Goal: Information Seeking & Learning: Learn about a topic

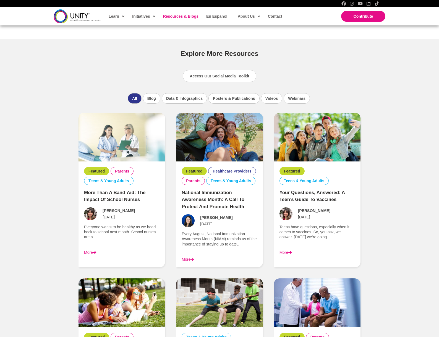
scroll to position [359, 0]
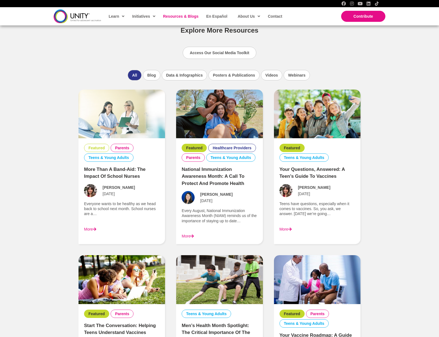
click at [96, 147] on link "Featured" at bounding box center [96, 147] width 16 height 5
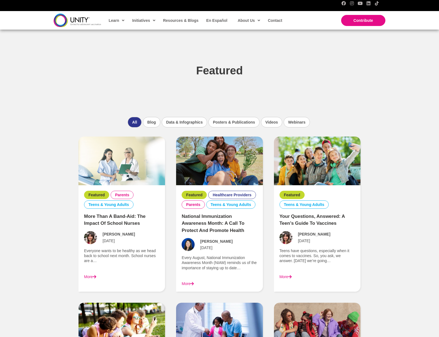
scroll to position [55, 0]
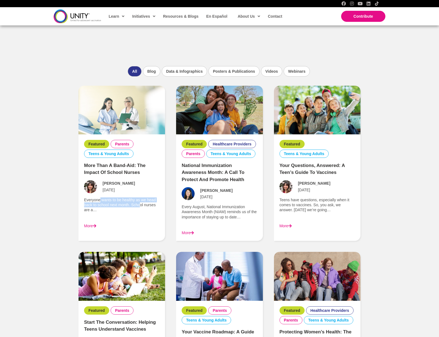
drag, startPoint x: 99, startPoint y: 199, endPoint x: 140, endPoint y: 203, distance: 40.5
click at [140, 203] on p "Everyone wants to be healthy as we head back to school next month. School nurse…" at bounding box center [121, 204] width 75 height 15
click at [186, 232] on link "More" at bounding box center [187, 232] width 12 height 4
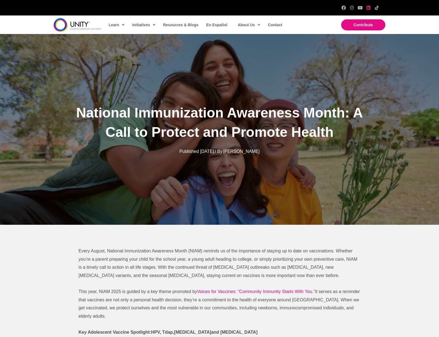
click at [368, 8] on icon "LinkedIn" at bounding box center [368, 8] width 4 height 4
